Goal: Information Seeking & Learning: Learn about a topic

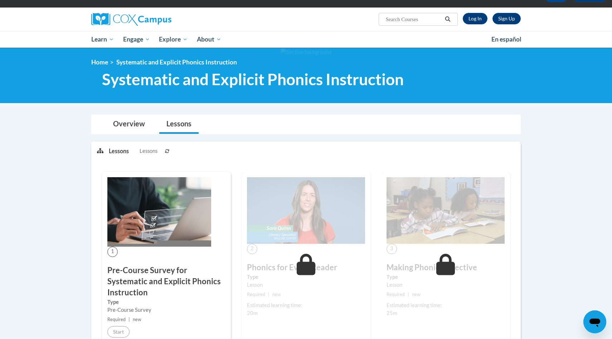
scroll to position [9, 0]
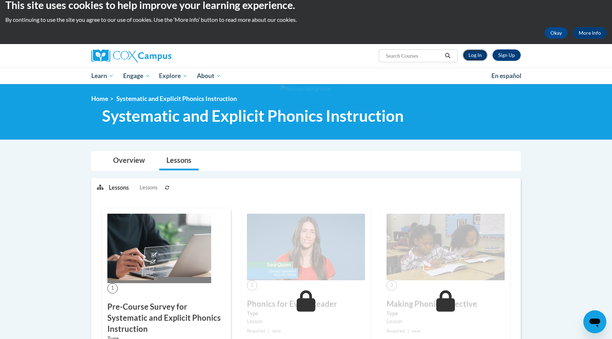
click at [481, 55] on link "Log In" at bounding box center [475, 54] width 25 height 11
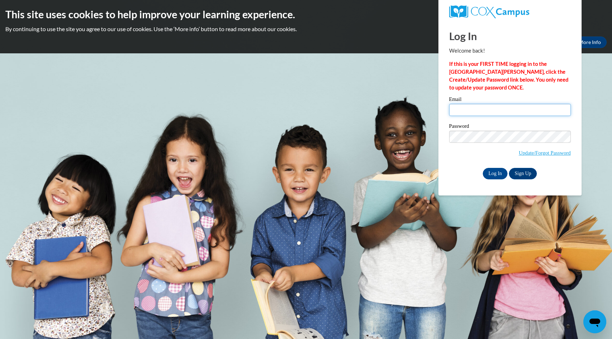
click at [510, 115] on input "Email" at bounding box center [510, 110] width 122 height 12
type input "gumiladeane@gmail.com"
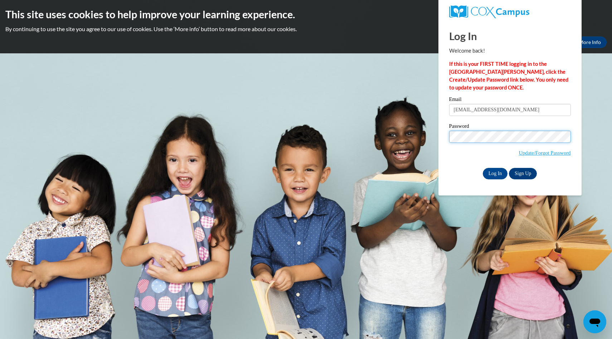
click at [483, 168] on input "Log In" at bounding box center [495, 173] width 25 height 11
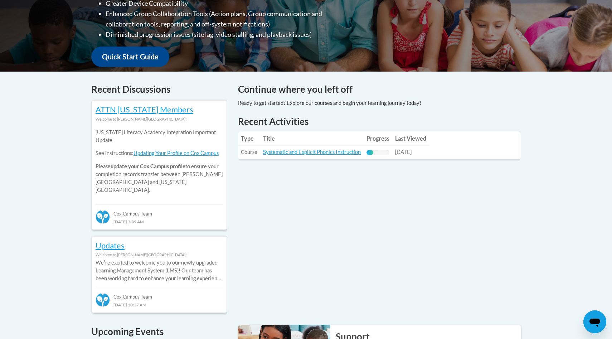
scroll to position [234, 0]
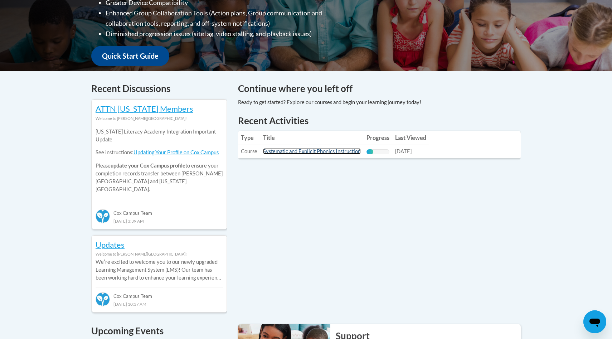
click at [336, 150] on link "Systematic and Explicit Phonics Instruction" at bounding box center [312, 151] width 98 height 6
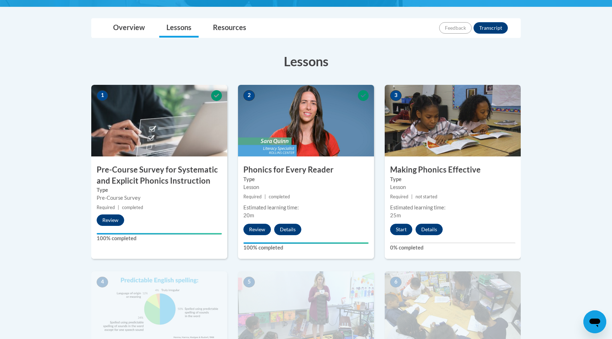
scroll to position [179, 0]
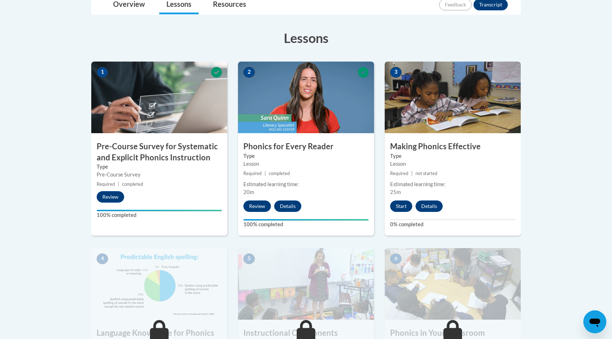
click at [413, 207] on div "Start Details Feedback" at bounding box center [418, 205] width 67 height 11
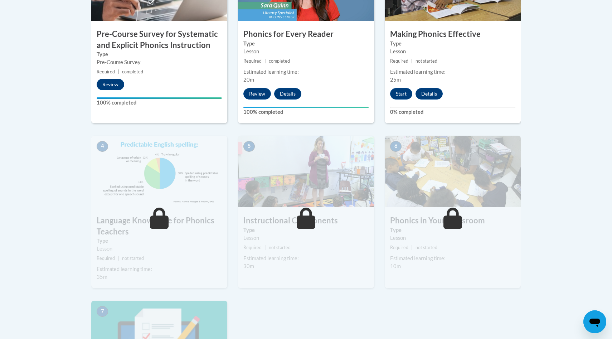
scroll to position [285, 0]
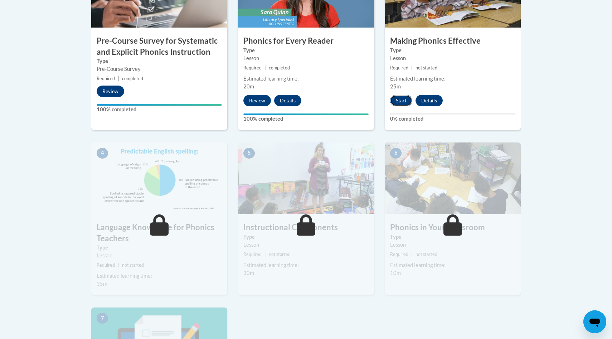
click at [404, 102] on button "Start" at bounding box center [401, 100] width 22 height 11
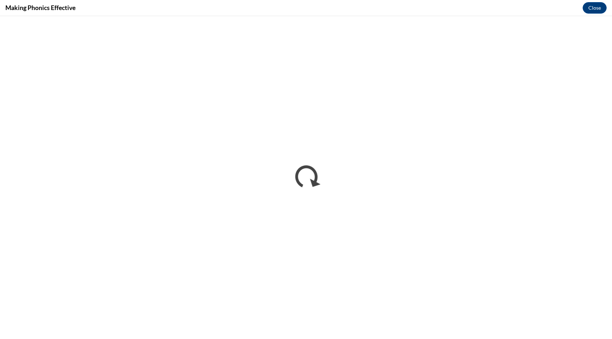
scroll to position [0, 0]
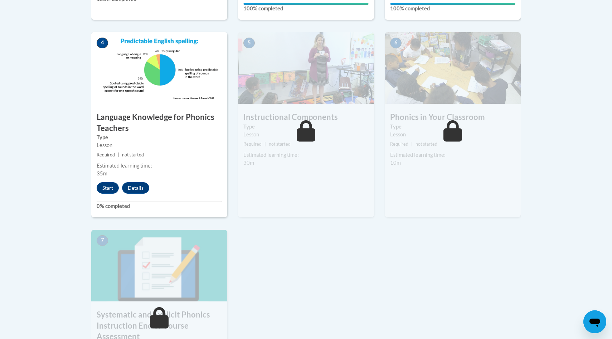
scroll to position [395, 0]
click at [110, 185] on button "Start" at bounding box center [108, 186] width 22 height 11
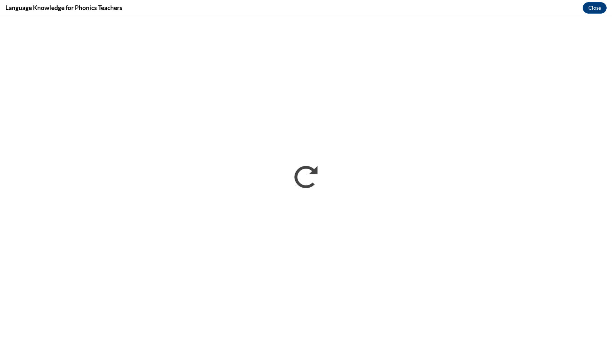
scroll to position [0, 0]
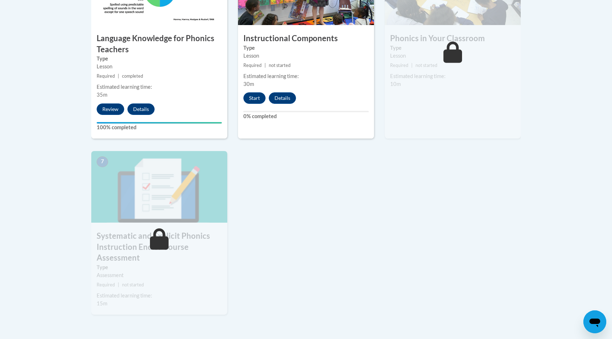
scroll to position [472, 0]
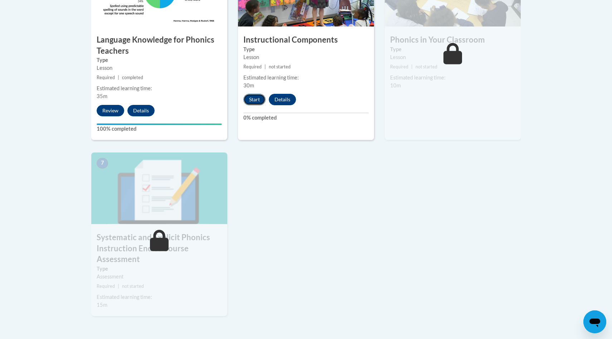
click at [262, 98] on button "Start" at bounding box center [254, 99] width 22 height 11
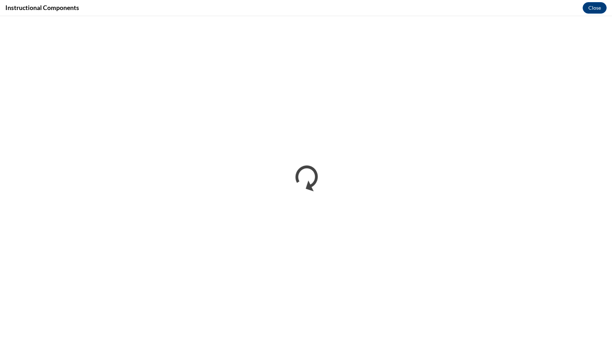
scroll to position [0, 0]
click at [594, 7] on button "Close" at bounding box center [595, 7] width 24 height 11
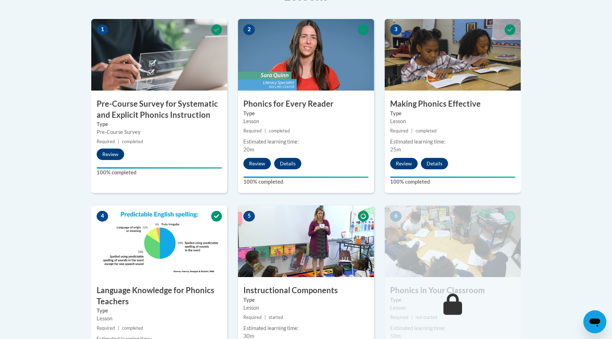
scroll to position [172, 0]
